Goal: Information Seeking & Learning: Learn about a topic

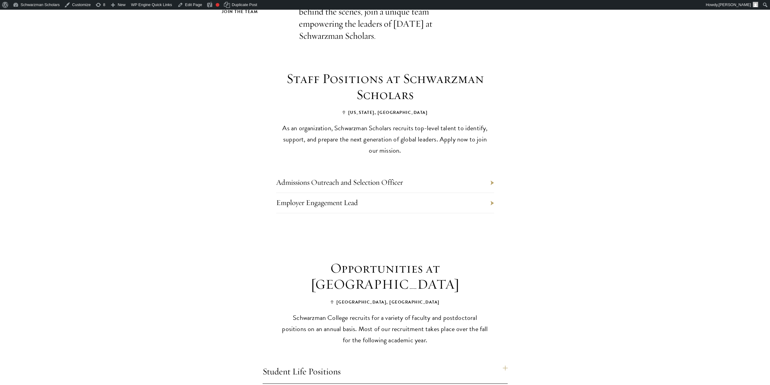
scroll to position [242, 0]
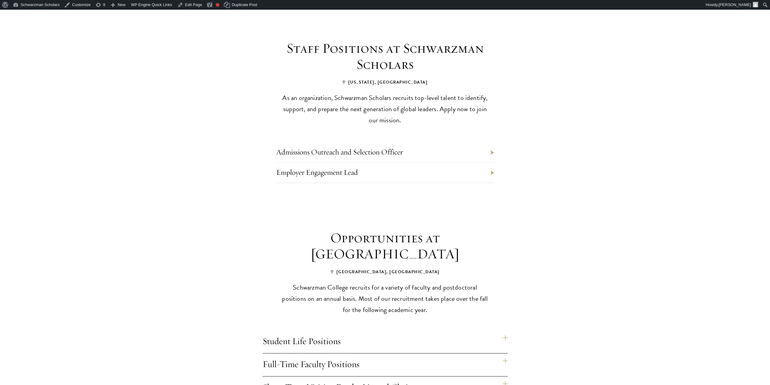
click at [472, 163] on li "Employer Engagement Lead" at bounding box center [385, 173] width 218 height 20
click at [485, 163] on li "Employer Engagement Lead" at bounding box center [385, 173] width 218 height 20
click at [492, 163] on li "Employer Engagement Lead" at bounding box center [385, 173] width 218 height 20
click at [488, 142] on li "Admissions Outreach and Selection Officer" at bounding box center [385, 152] width 218 height 20
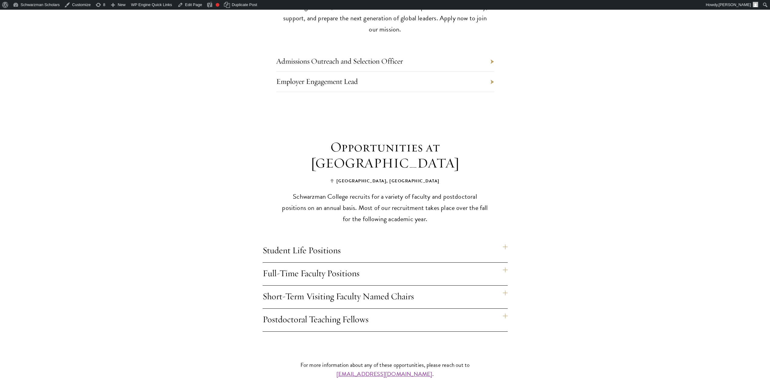
scroll to position [363, 0]
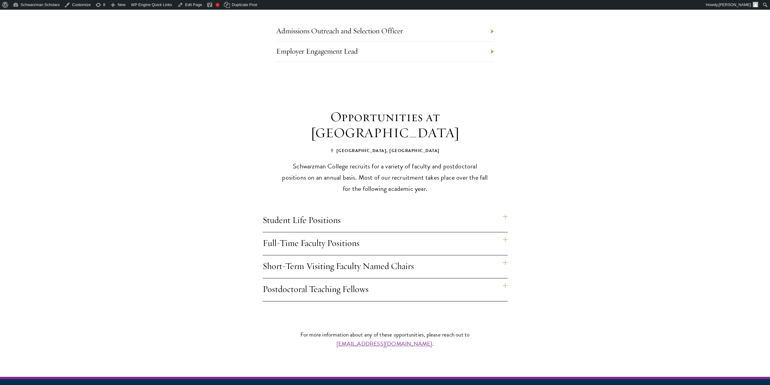
click at [505, 209] on h4 "Student Life Positions" at bounding box center [385, 220] width 245 height 23
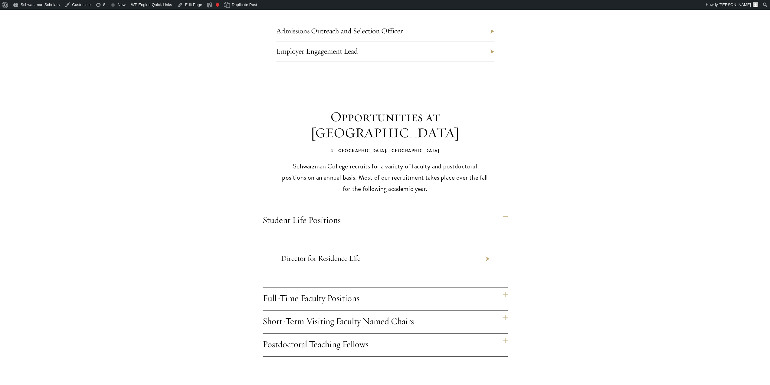
click at [505, 209] on h4 "Student Life Positions" at bounding box center [385, 220] width 245 height 23
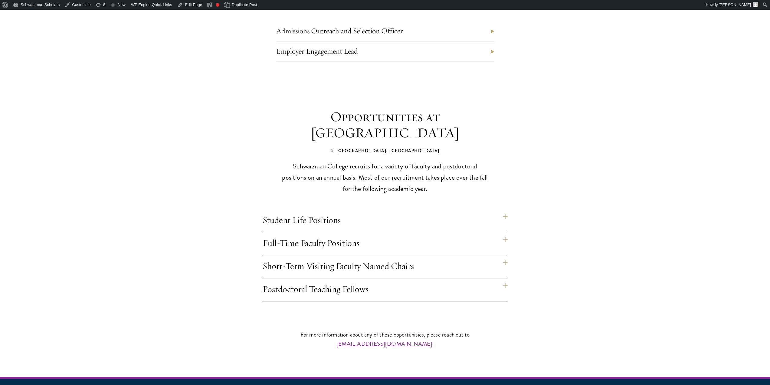
click at [507, 255] on h4 "Short-Term Visiting Faculty Named Chairs" at bounding box center [385, 266] width 245 height 23
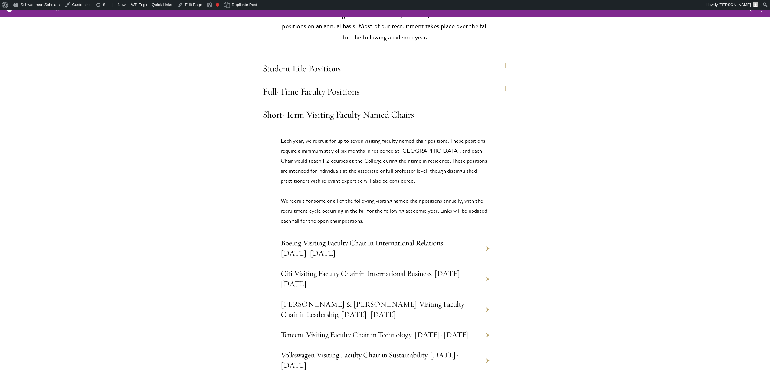
scroll to position [454, 0]
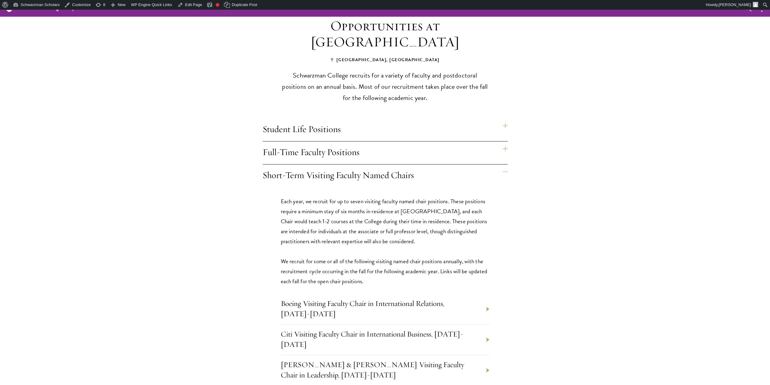
click at [320, 165] on h4 "Short-Term Visiting Faculty Named Chairs" at bounding box center [385, 175] width 245 height 23
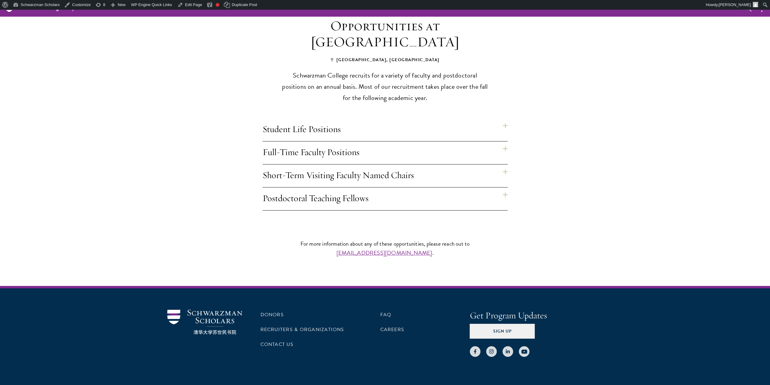
click at [296, 142] on h4 "Full-Time Faculty Positions" at bounding box center [385, 152] width 245 height 23
